Goal: Task Accomplishment & Management: Use online tool/utility

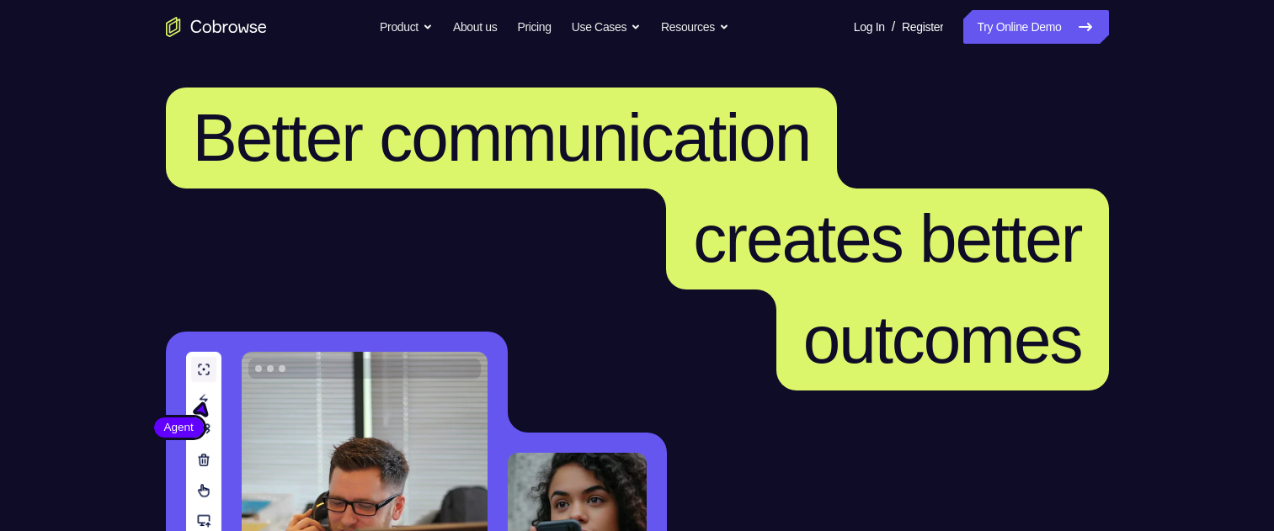
click at [1054, 42] on link "Try Online Demo" at bounding box center [1035, 27] width 145 height 34
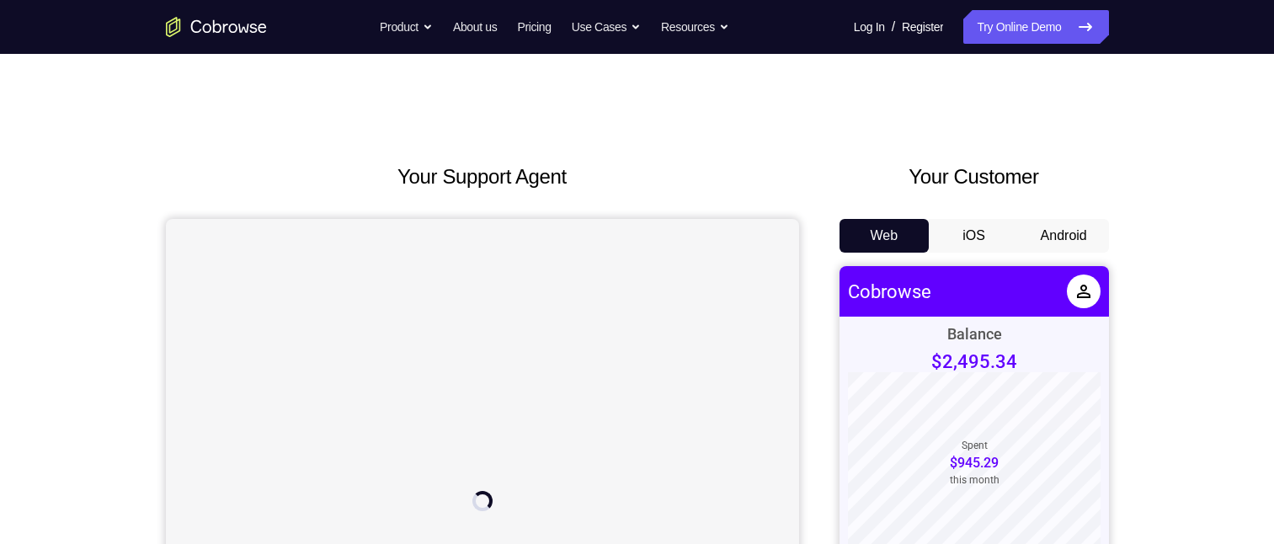
click at [1057, 125] on button "Android" at bounding box center [1064, 236] width 90 height 34
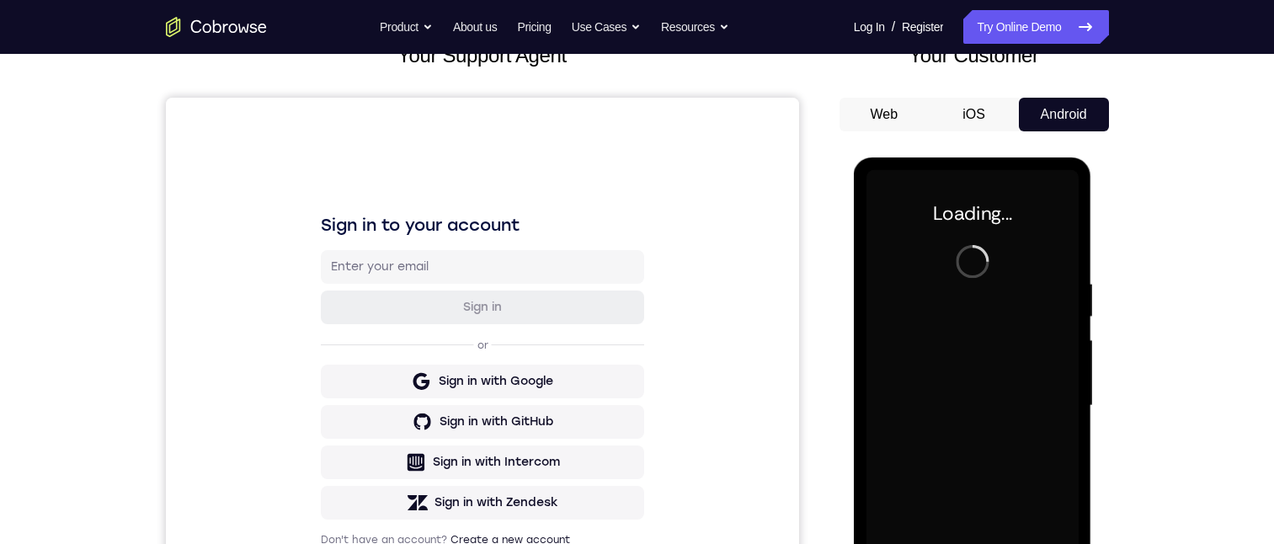
click at [970, 125] on div at bounding box center [972, 406] width 212 height 472
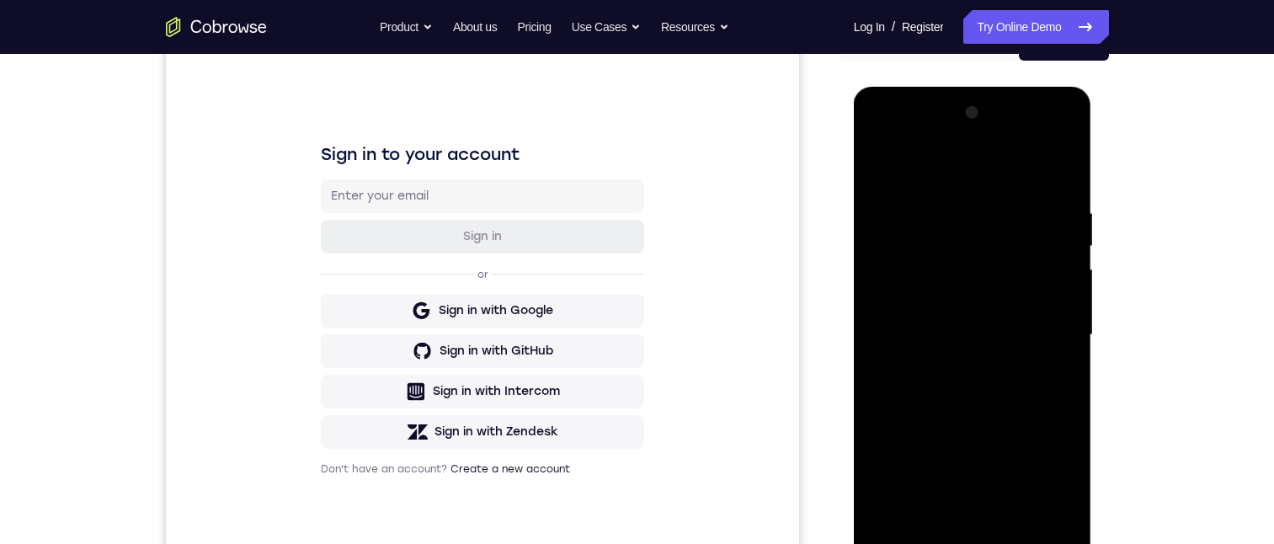
scroll to position [306, 0]
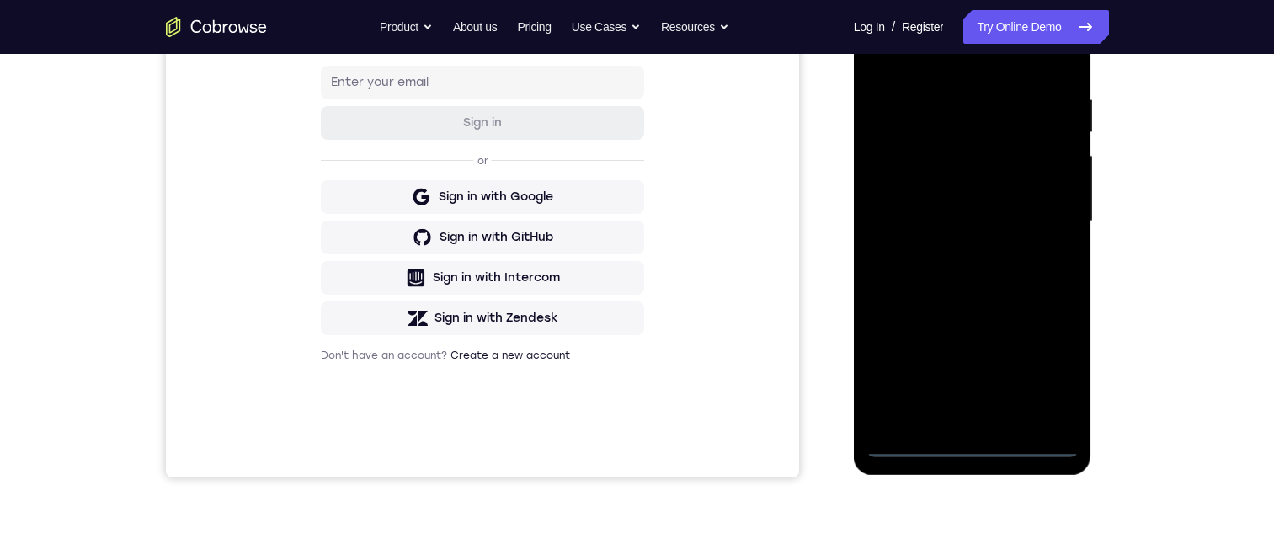
click at [970, 125] on div at bounding box center [972, 222] width 212 height 472
click at [1038, 125] on div at bounding box center [972, 222] width 212 height 472
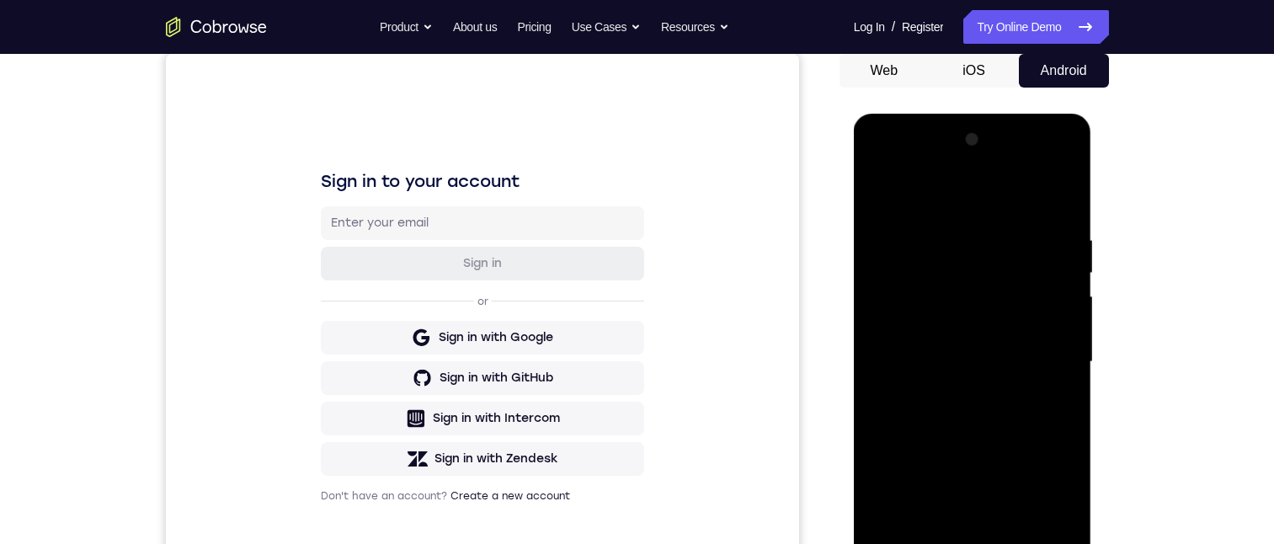
scroll to position [228, 0]
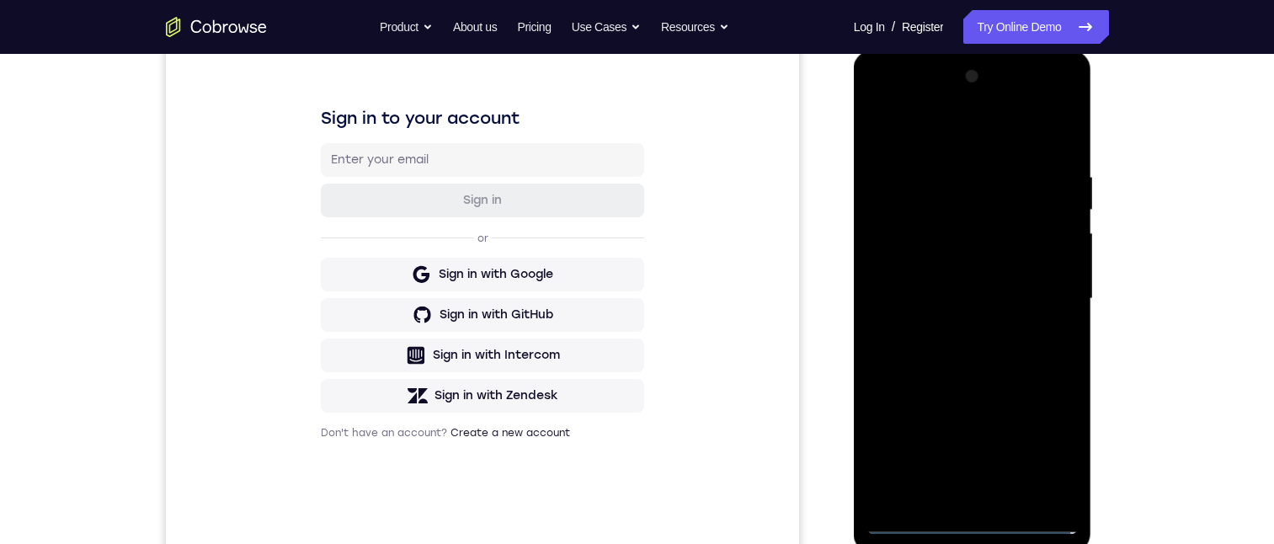
click at [956, 125] on div at bounding box center [972, 299] width 212 height 472
click at [1042, 125] on div at bounding box center [972, 299] width 212 height 472
click at [952, 125] on div at bounding box center [972, 299] width 212 height 472
click at [961, 125] on div at bounding box center [972, 299] width 212 height 472
click at [965, 125] on div at bounding box center [972, 299] width 212 height 472
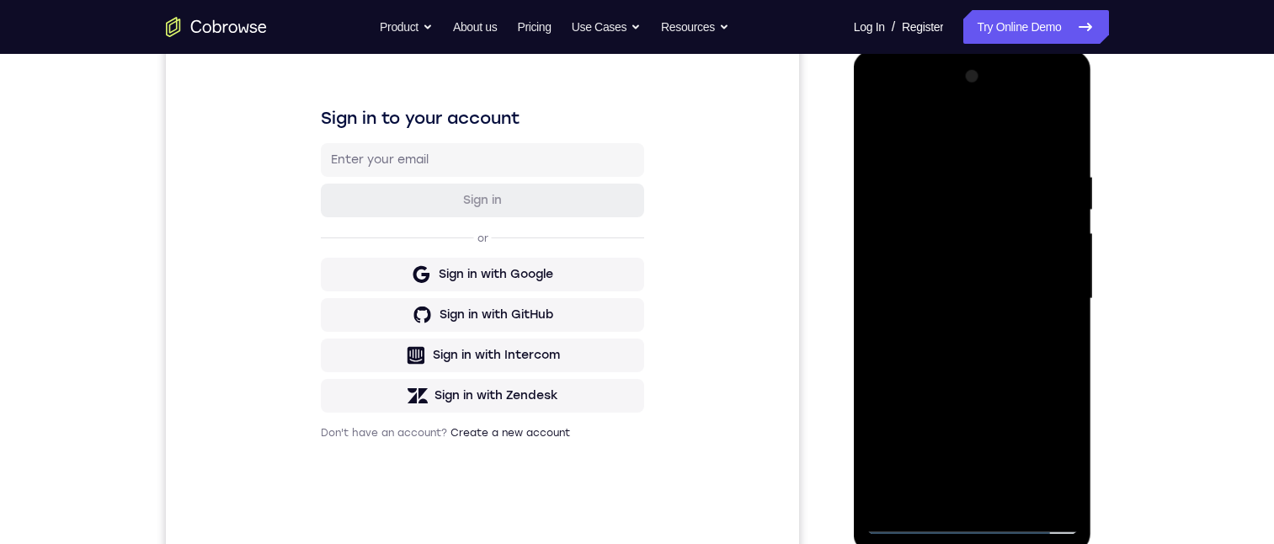
click at [946, 125] on div at bounding box center [972, 299] width 212 height 472
click at [973, 125] on div at bounding box center [972, 299] width 212 height 472
click at [946, 125] on div at bounding box center [972, 299] width 212 height 472
click at [1062, 125] on div at bounding box center [972, 299] width 212 height 472
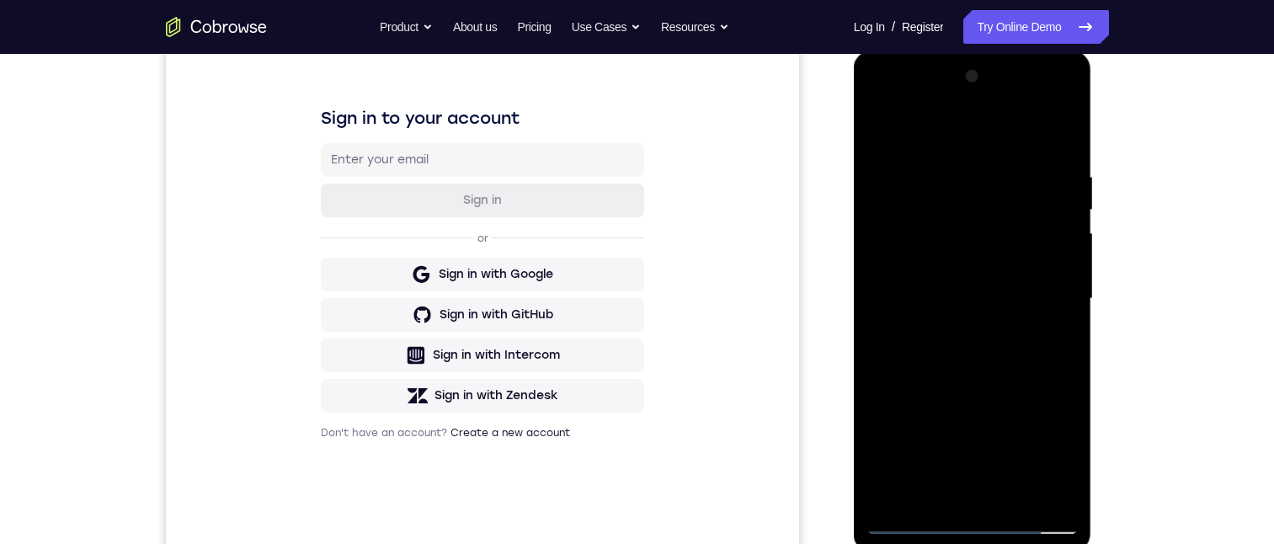
click at [1057, 125] on div at bounding box center [972, 299] width 212 height 472
click at [953, 125] on div at bounding box center [972, 299] width 212 height 472
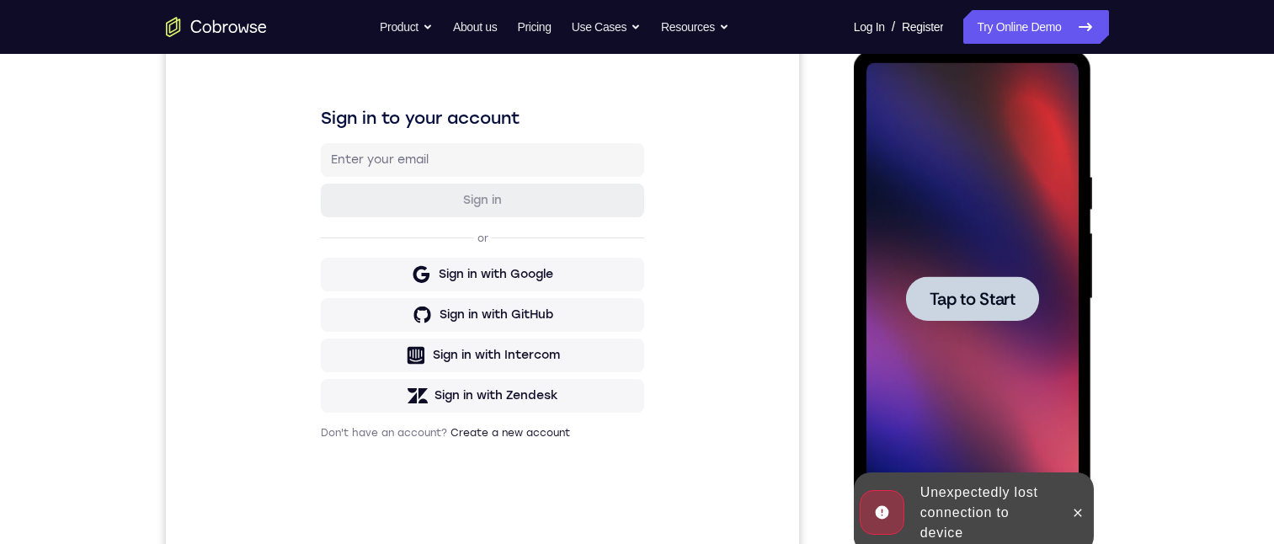
click at [947, 125] on span "Tap to Start" at bounding box center [973, 299] width 86 height 17
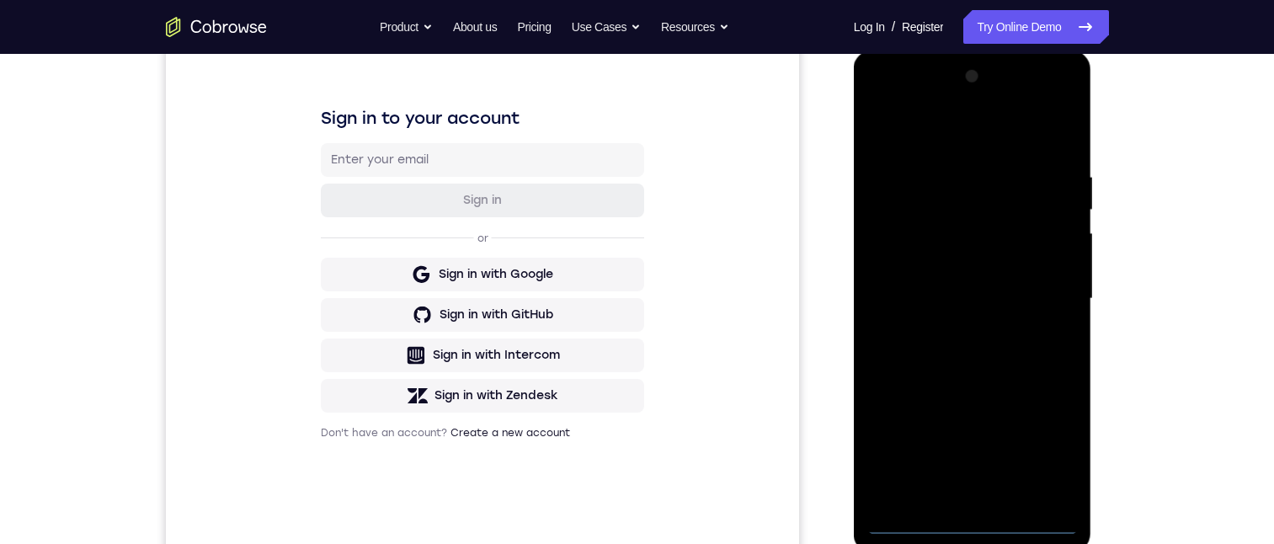
scroll to position [319, 0]
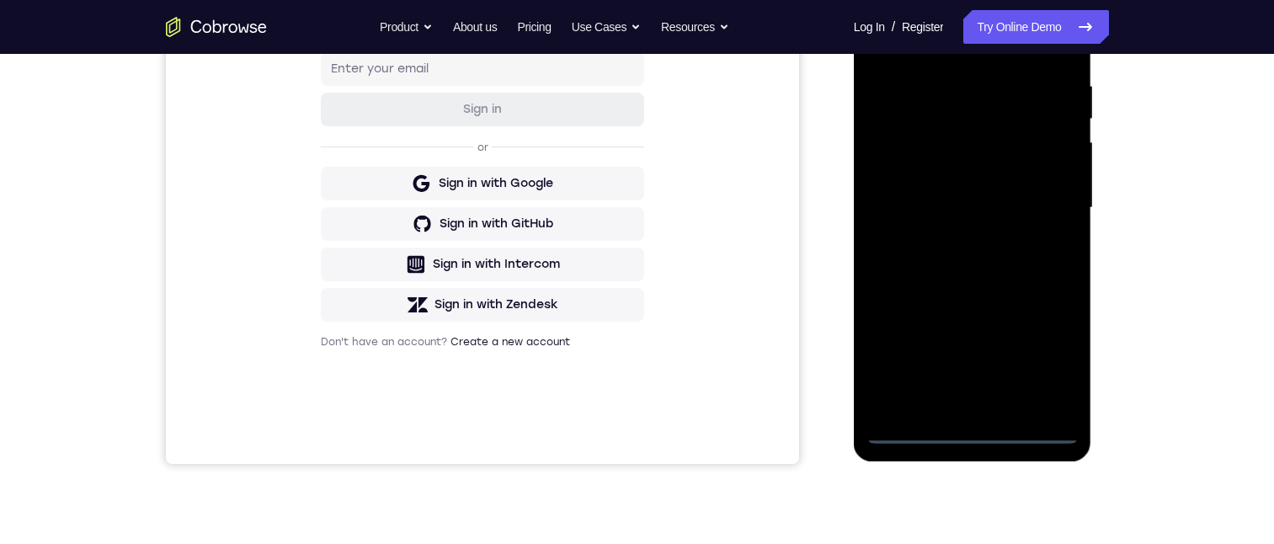
click at [970, 125] on div at bounding box center [972, 208] width 212 height 472
click at [1052, 125] on div at bounding box center [972, 208] width 212 height 472
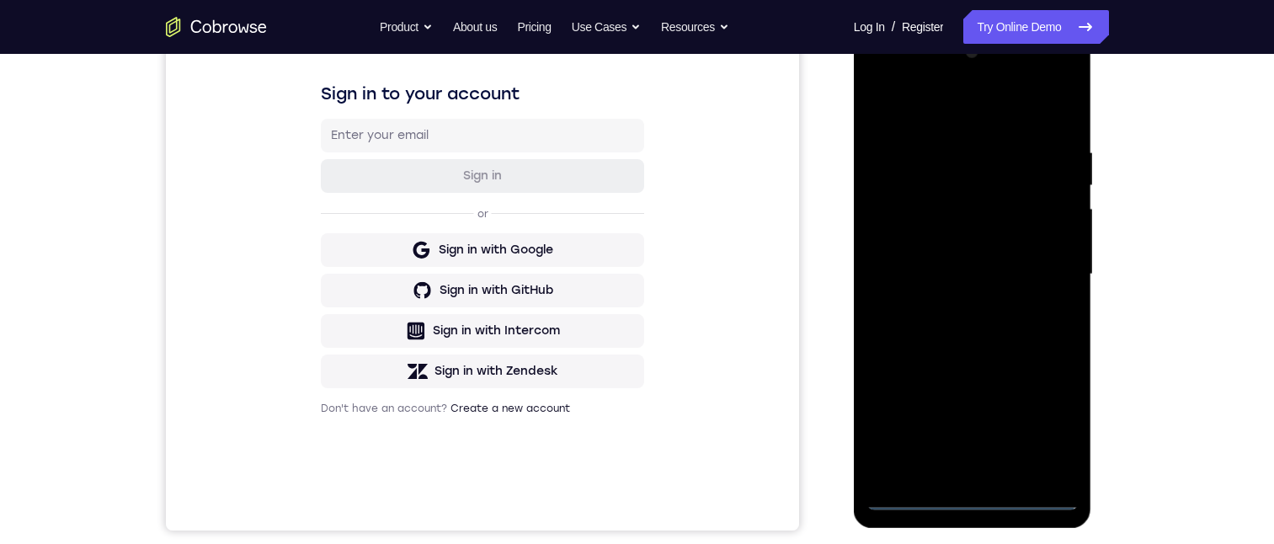
click at [1010, 124] on div at bounding box center [972, 275] width 212 height 472
click at [1047, 125] on div at bounding box center [972, 275] width 212 height 472
click at [953, 125] on div at bounding box center [972, 275] width 212 height 472
click at [994, 125] on div at bounding box center [972, 275] width 212 height 472
click at [997, 125] on div at bounding box center [972, 275] width 212 height 472
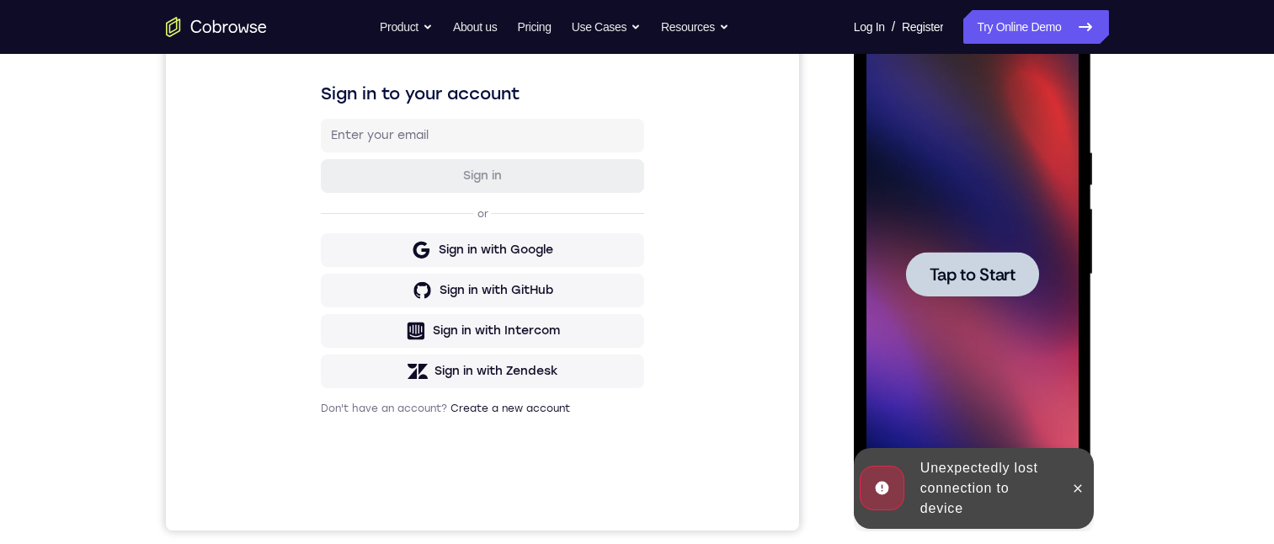
click at [997, 125] on div at bounding box center [972, 275] width 212 height 472
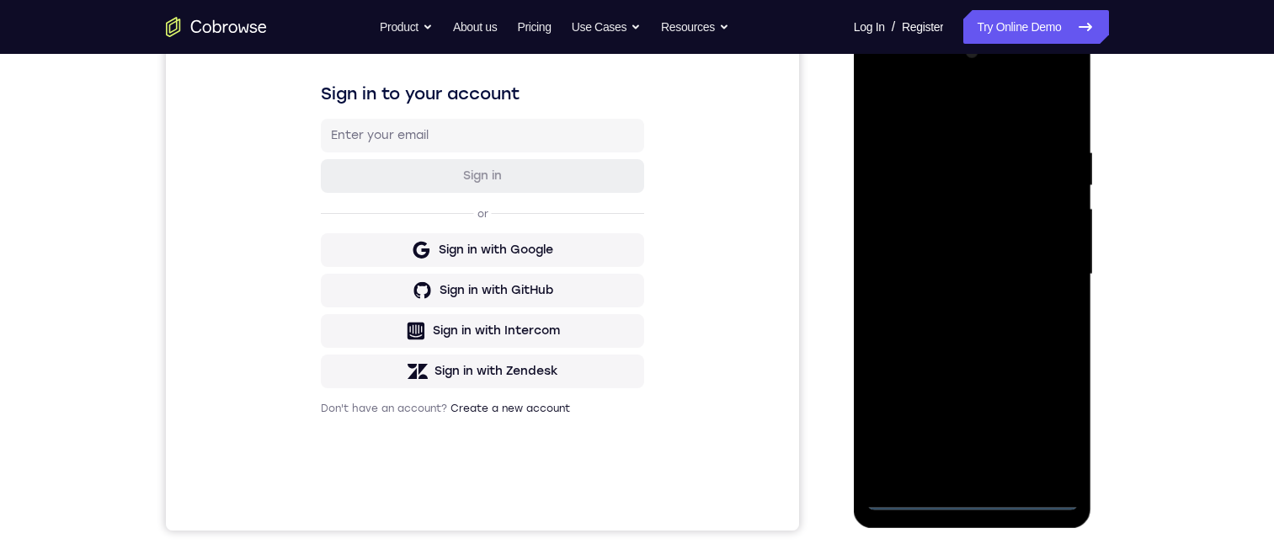
click at [969, 125] on div at bounding box center [972, 275] width 212 height 472
click at [1037, 125] on div at bounding box center [972, 275] width 212 height 472
click at [982, 110] on div at bounding box center [972, 275] width 212 height 472
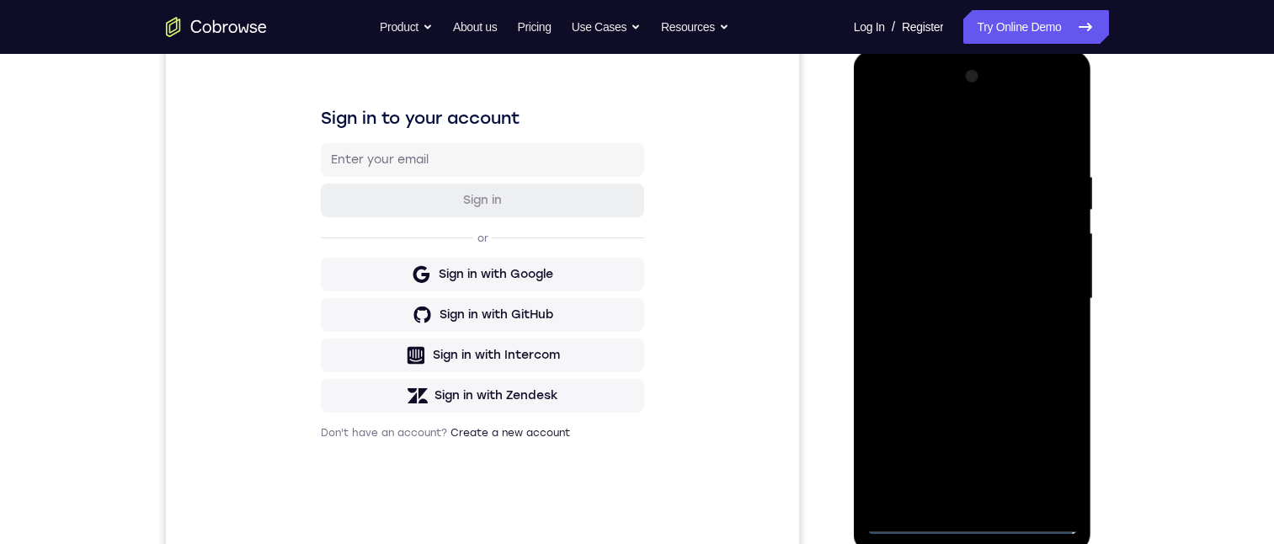
click at [1045, 125] on div at bounding box center [972, 299] width 212 height 472
click at [960, 125] on div at bounding box center [972, 299] width 212 height 472
click at [980, 125] on div at bounding box center [972, 299] width 212 height 472
click at [984, 125] on div at bounding box center [972, 299] width 212 height 472
click at [969, 125] on div at bounding box center [972, 299] width 212 height 472
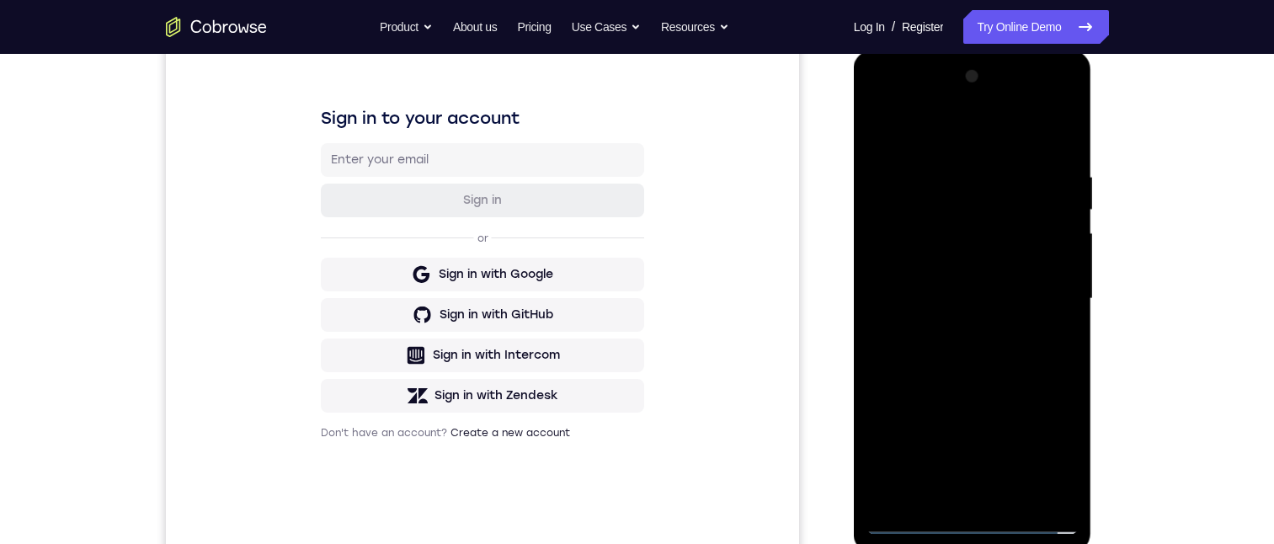
click at [967, 125] on div at bounding box center [972, 299] width 212 height 472
click at [1048, 125] on div at bounding box center [972, 299] width 212 height 472
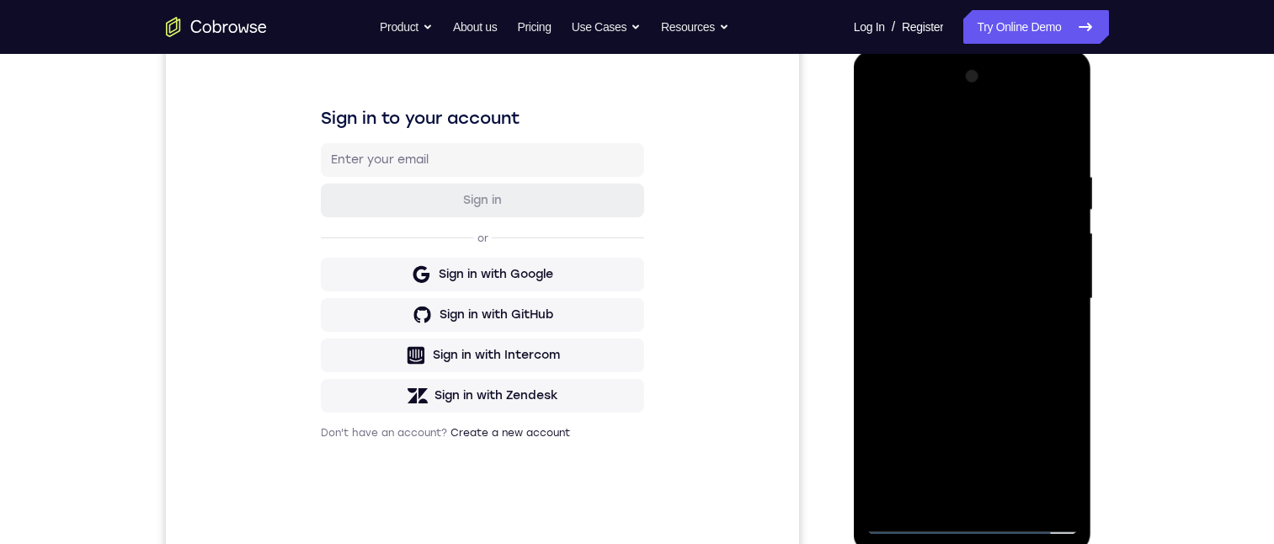
click at [1010, 125] on div at bounding box center [972, 299] width 212 height 472
click at [994, 125] on div at bounding box center [972, 299] width 212 height 472
click at [961, 125] on div at bounding box center [972, 299] width 212 height 472
click at [986, 95] on div at bounding box center [972, 299] width 212 height 472
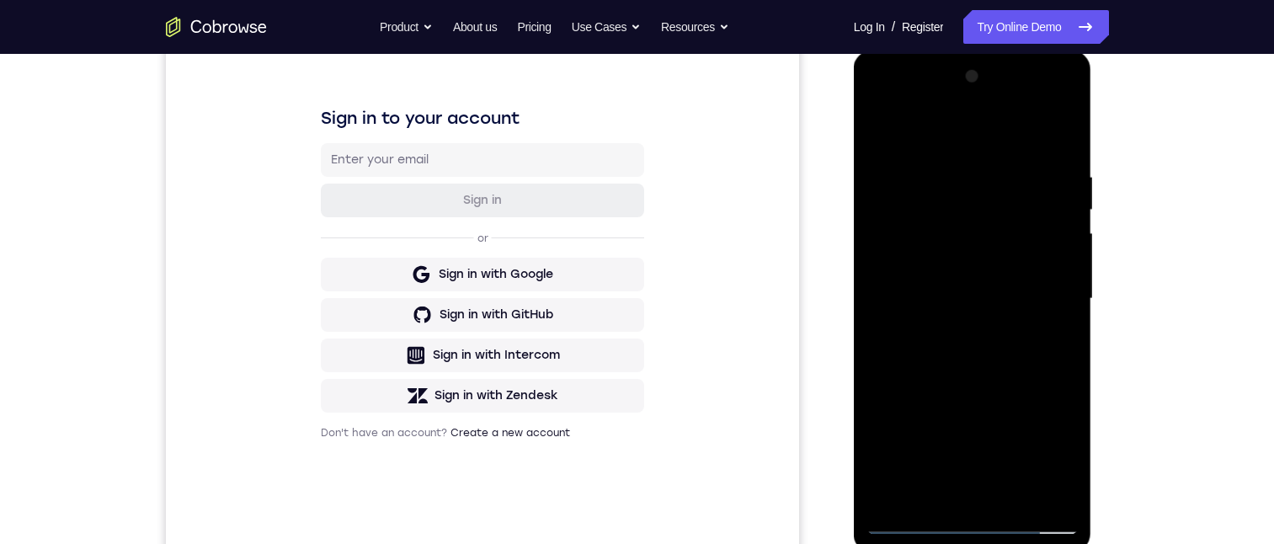
click at [954, 125] on div at bounding box center [972, 299] width 212 height 472
click at [1059, 125] on div at bounding box center [972, 299] width 212 height 472
click at [1064, 125] on div at bounding box center [972, 299] width 212 height 472
click at [1015, 125] on div at bounding box center [972, 299] width 212 height 472
click at [1000, 125] on div at bounding box center [972, 299] width 212 height 472
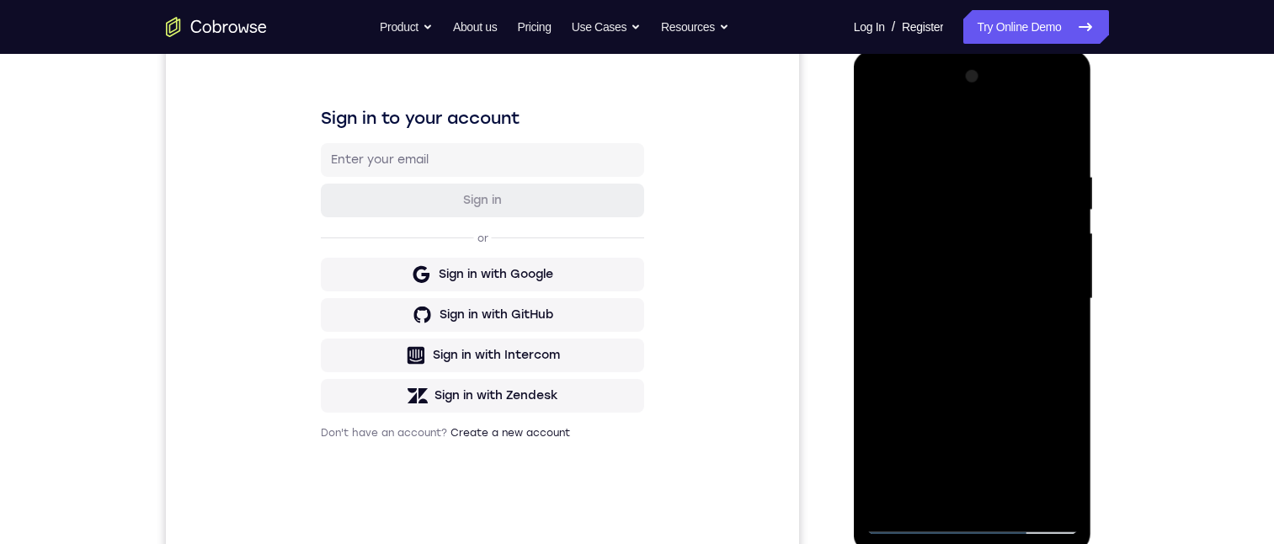
click at [982, 125] on div at bounding box center [972, 299] width 212 height 472
click at [919, 125] on div at bounding box center [972, 299] width 212 height 472
click at [1060, 125] on div at bounding box center [972, 299] width 212 height 472
click at [881, 125] on div at bounding box center [972, 299] width 212 height 472
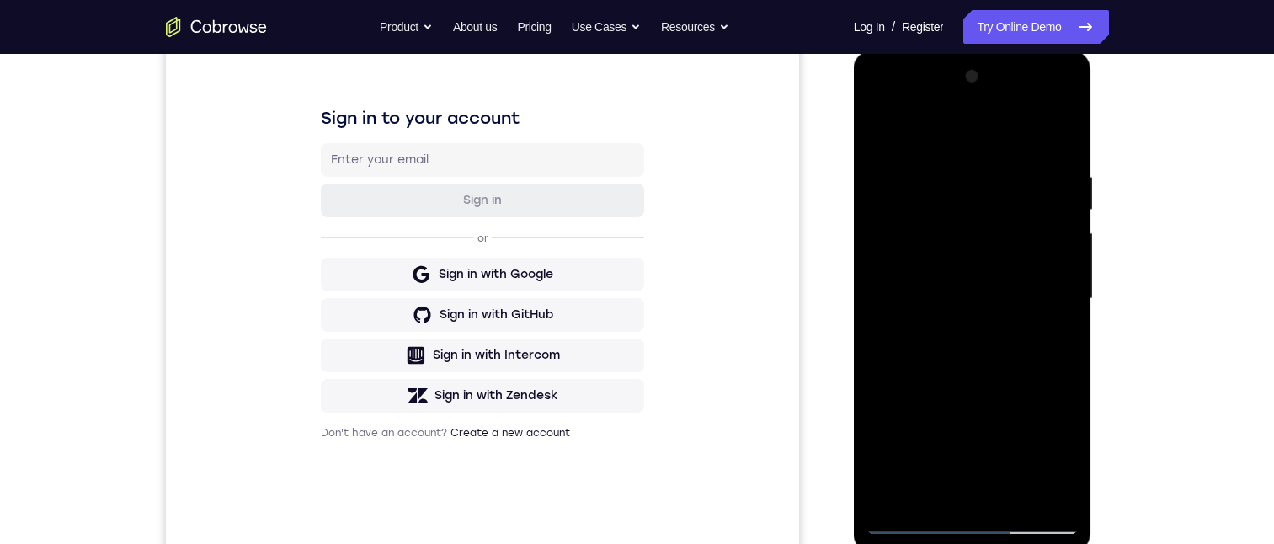
click at [944, 125] on div at bounding box center [972, 299] width 212 height 472
click at [1057, 125] on div at bounding box center [972, 299] width 212 height 472
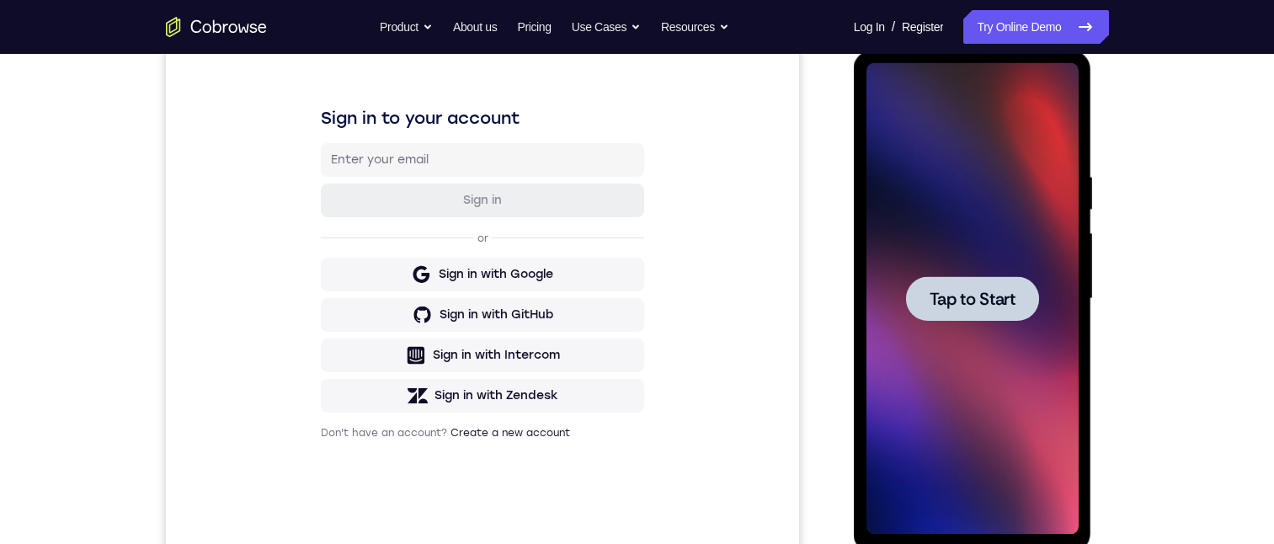
scroll to position [0, 0]
